Goal: Find specific page/section: Find specific page/section

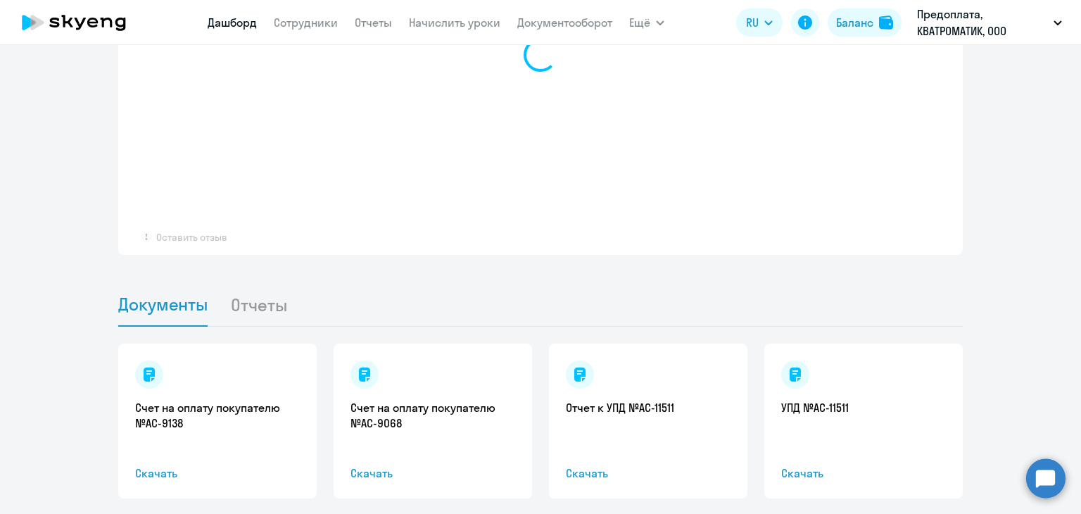
scroll to position [1137, 0]
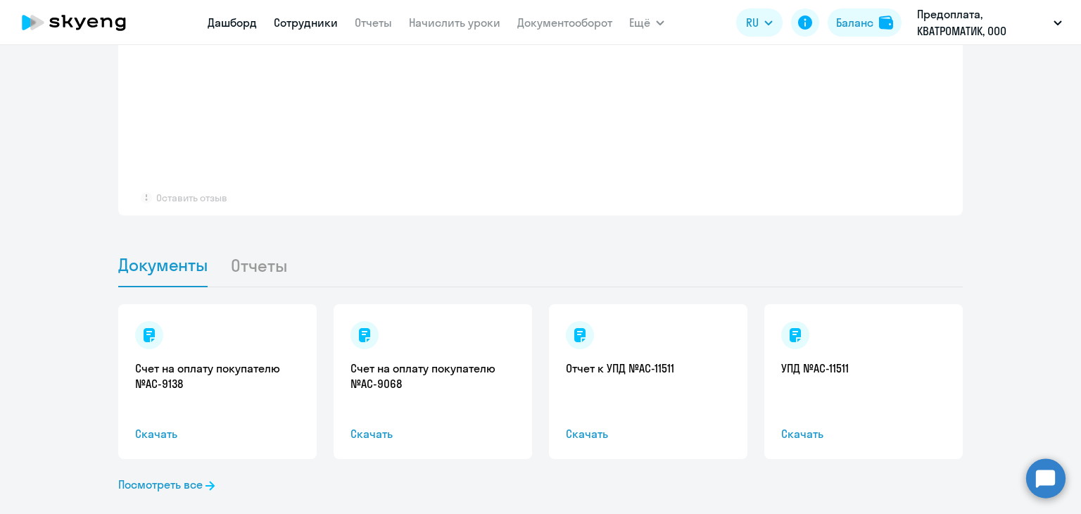
click at [310, 25] on link "Сотрудники" at bounding box center [306, 22] width 64 height 14
select select "30"
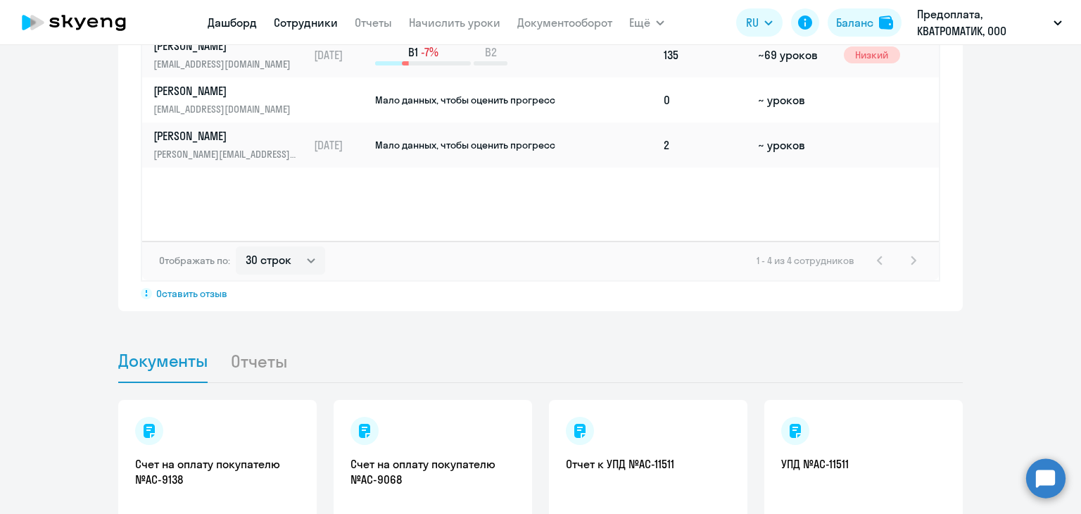
scroll to position [1232, 0]
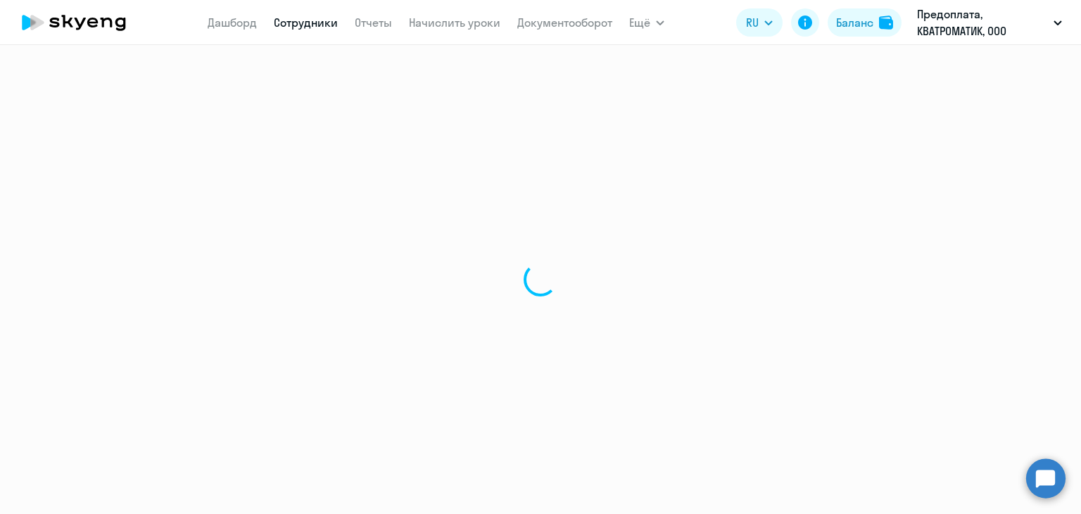
select select "30"
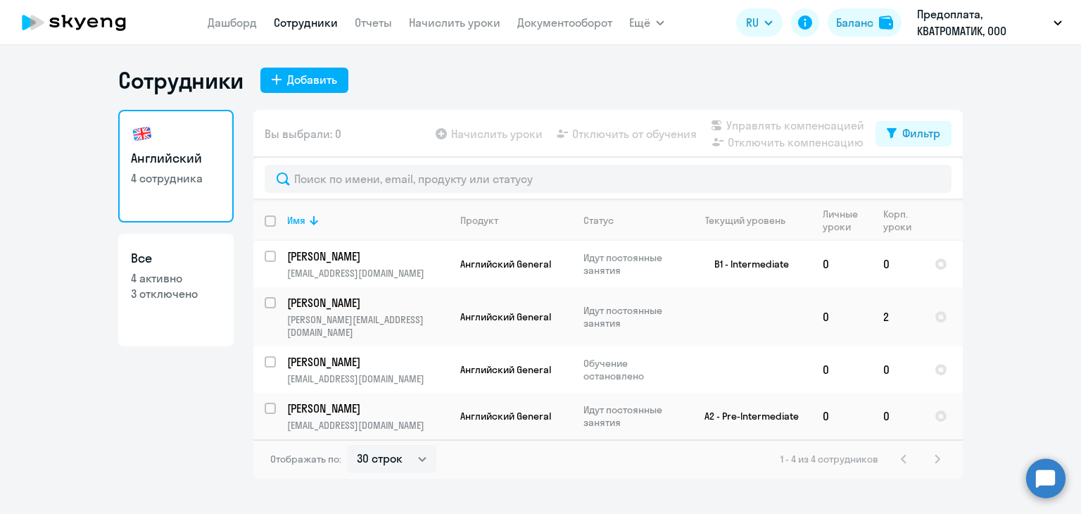
click at [161, 281] on p "4 активно" at bounding box center [176, 277] width 90 height 15
select select "30"
